Goal: Information Seeking & Learning: Learn about a topic

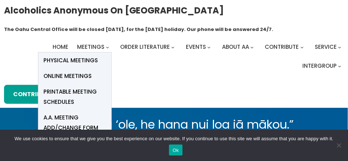
click at [76, 74] on span "Online Meetings" at bounding box center [68, 76] width 48 height 10
click at [72, 74] on span "Online Meetings" at bounding box center [68, 76] width 48 height 10
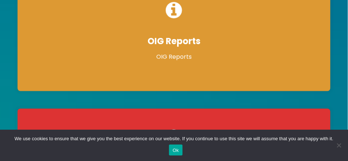
scroll to position [525, 0]
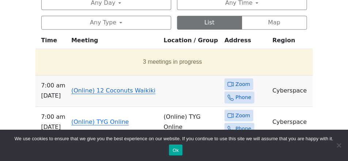
scroll to position [353, 0]
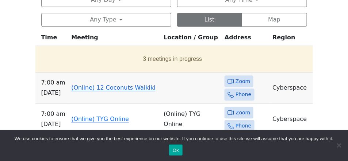
click at [103, 88] on link "(Online) 12 Coconuts Waikiki" at bounding box center [113, 87] width 84 height 7
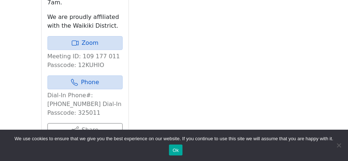
scroll to position [435, 0]
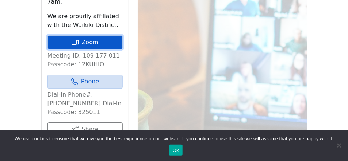
click at [89, 35] on link "Zoom" at bounding box center [84, 42] width 75 height 14
